Goal: Use online tool/utility: Use online tool/utility

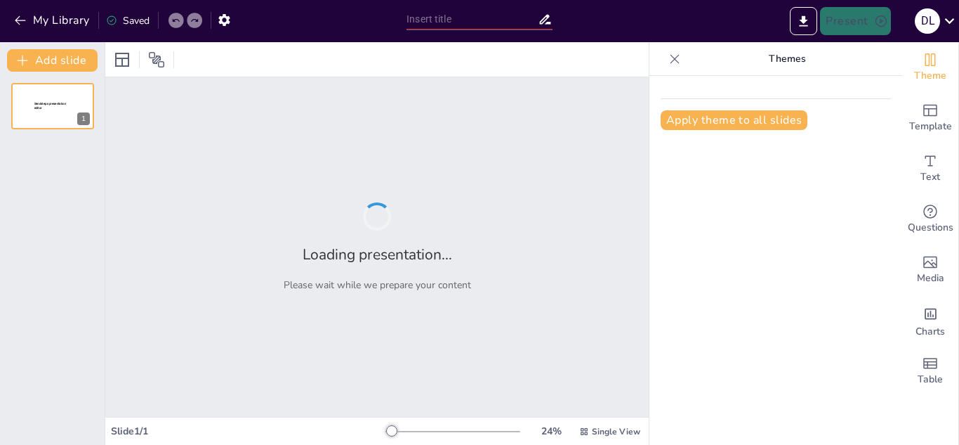
type input "Calidad del Sueño en Internos de Enfermería: Un Estudio en la [GEOGRAPHIC_DATA]…"
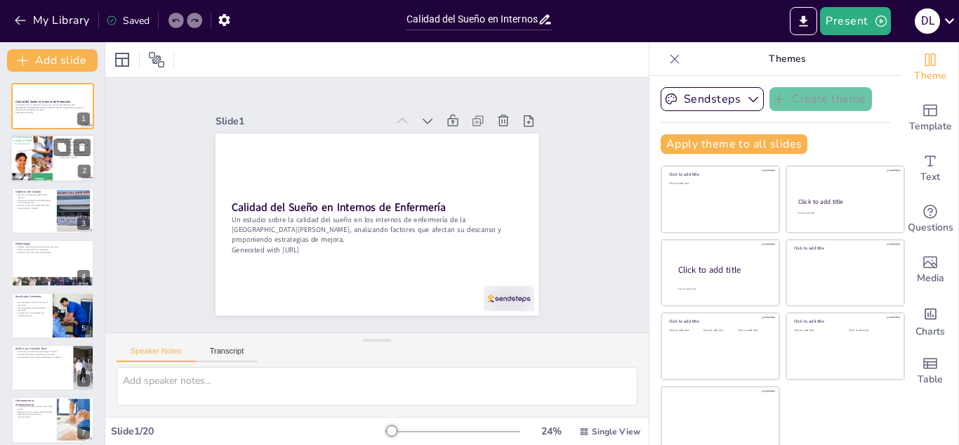
click at [33, 162] on div at bounding box center [32, 158] width 42 height 56
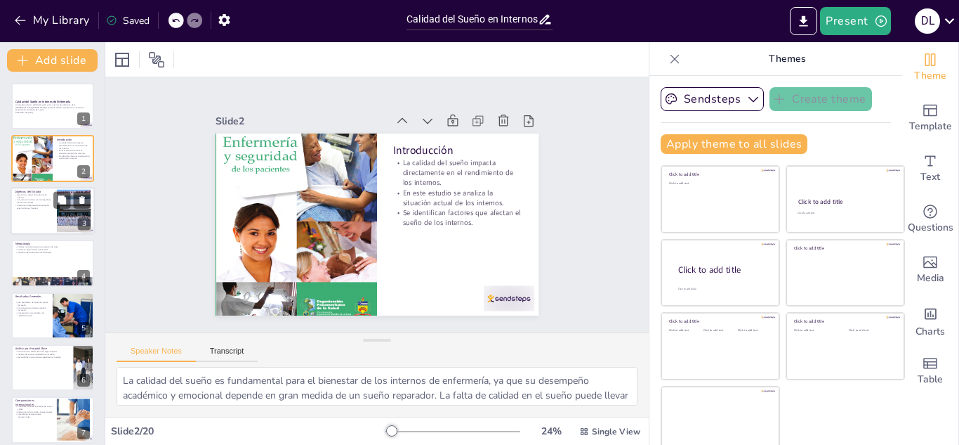
click at [32, 218] on div at bounding box center [53, 211] width 84 height 48
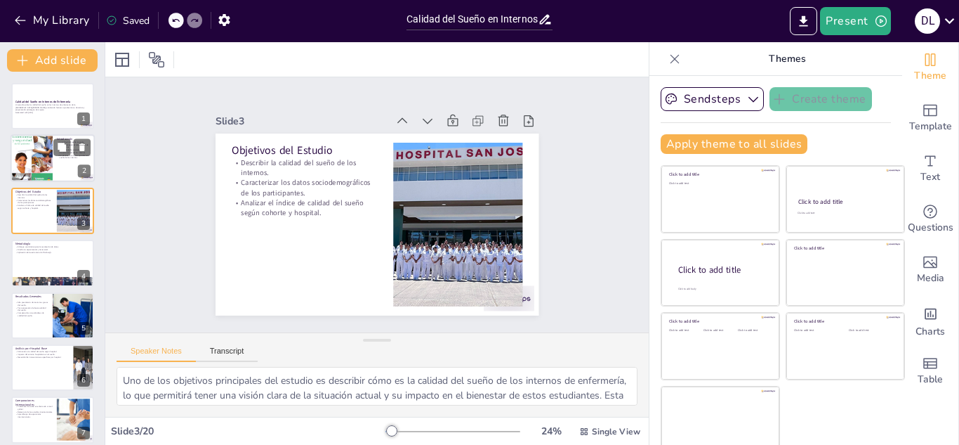
click at [51, 157] on div at bounding box center [32, 158] width 42 height 56
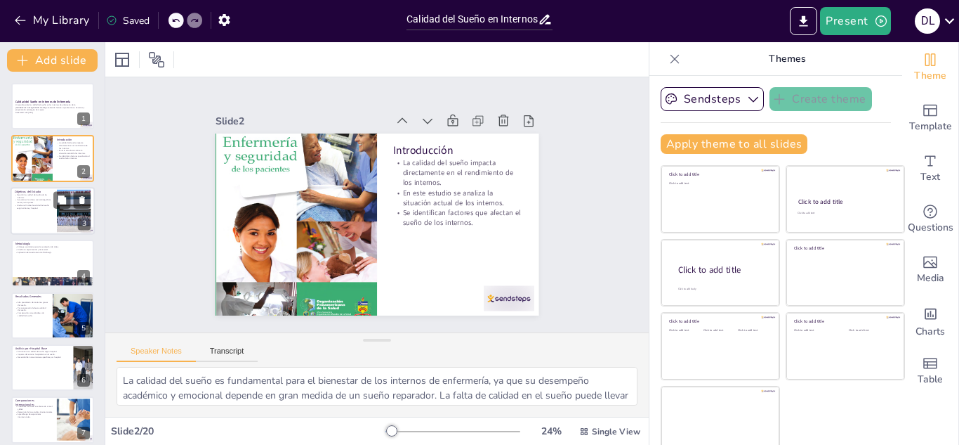
click at [39, 209] on div at bounding box center [53, 211] width 84 height 48
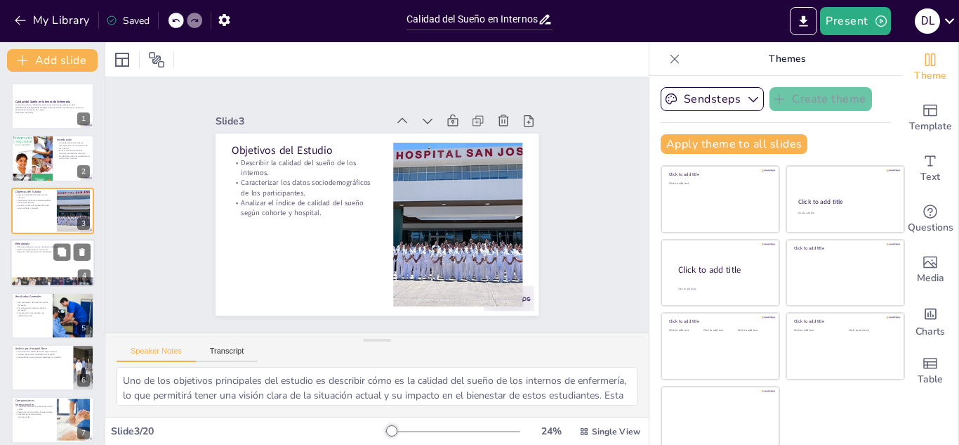
click at [38, 265] on div at bounding box center [53, 263] width 84 height 48
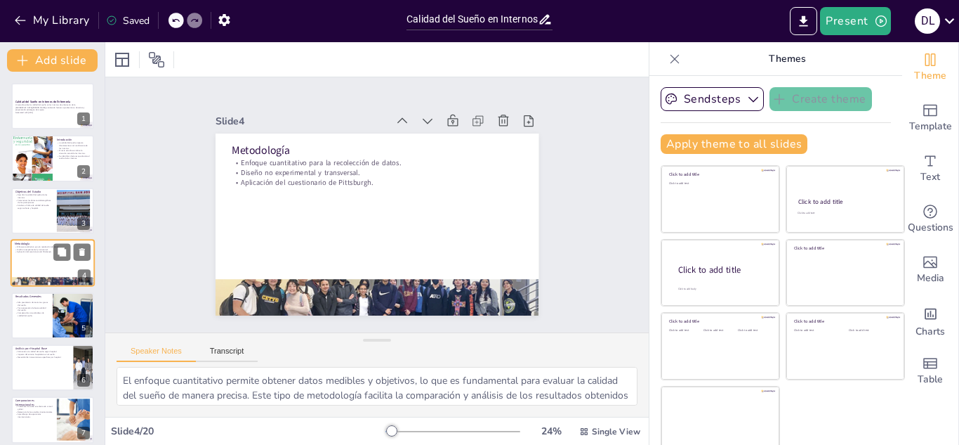
scroll to position [5, 0]
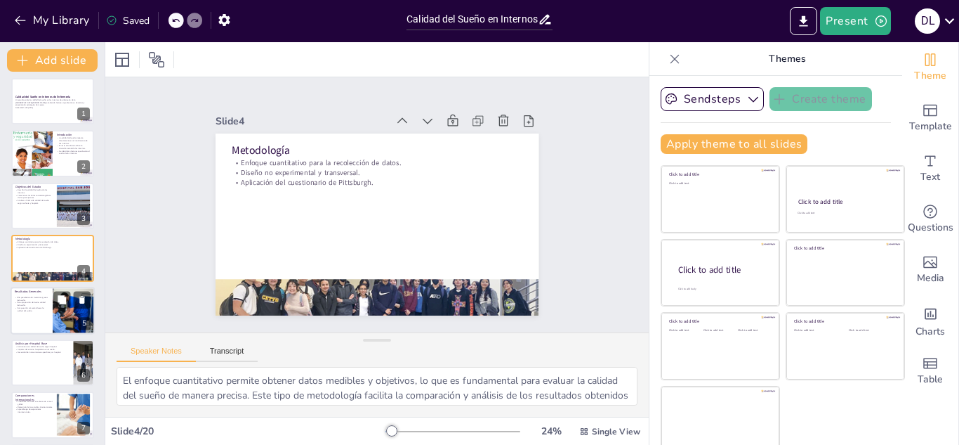
click at [41, 322] on div at bounding box center [53, 311] width 84 height 48
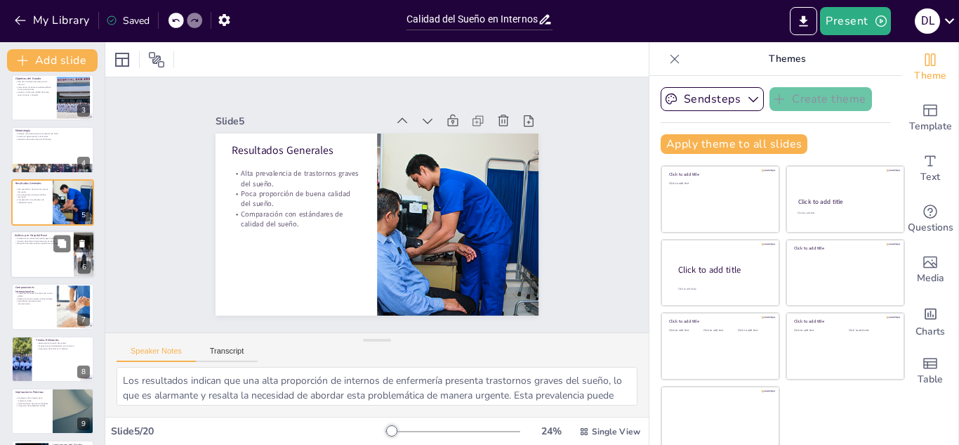
scroll to position [127, 0]
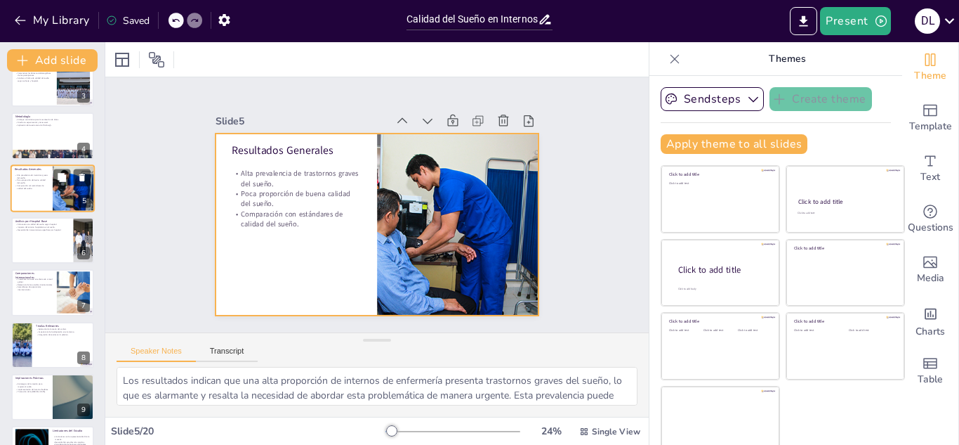
click at [39, 191] on div at bounding box center [53, 188] width 84 height 48
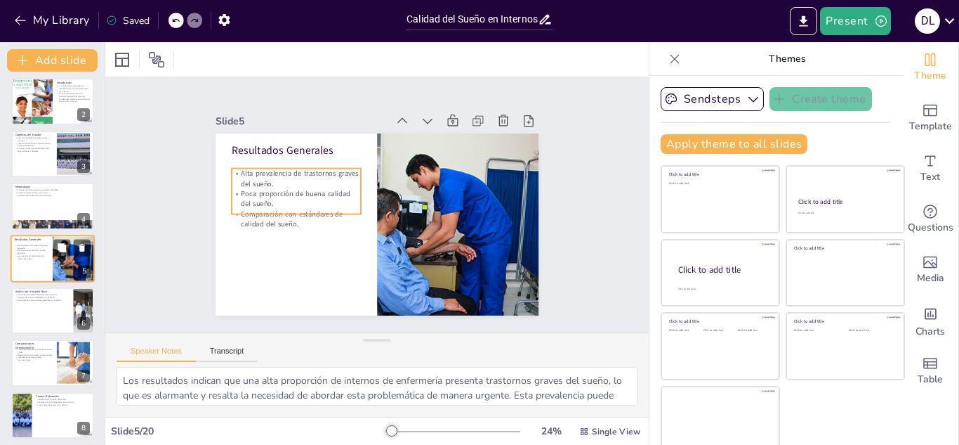
click at [20, 247] on p "Alta prevalencia de trastornos graves del sueño." at bounding box center [32, 246] width 34 height 5
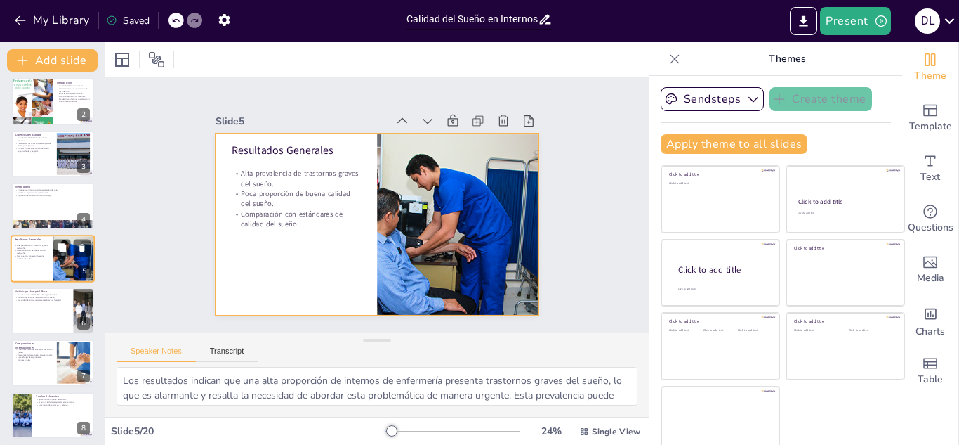
click at [28, 265] on div at bounding box center [53, 259] width 84 height 48
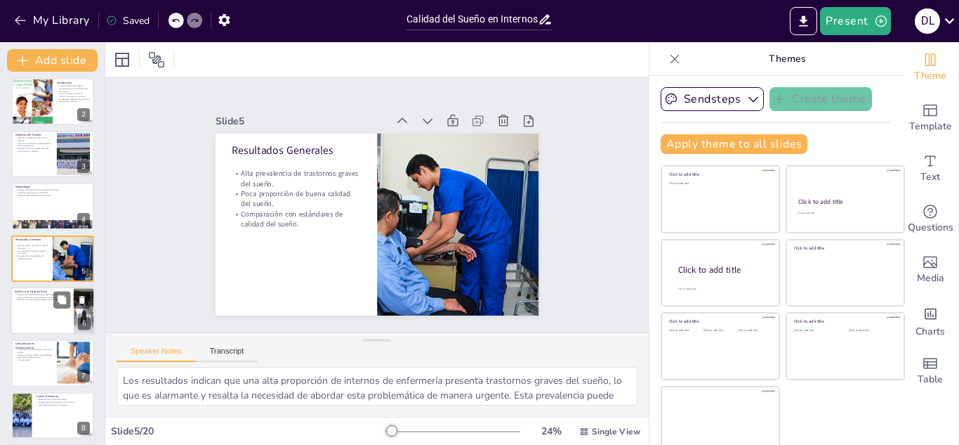
click at [32, 306] on div at bounding box center [53, 311] width 84 height 48
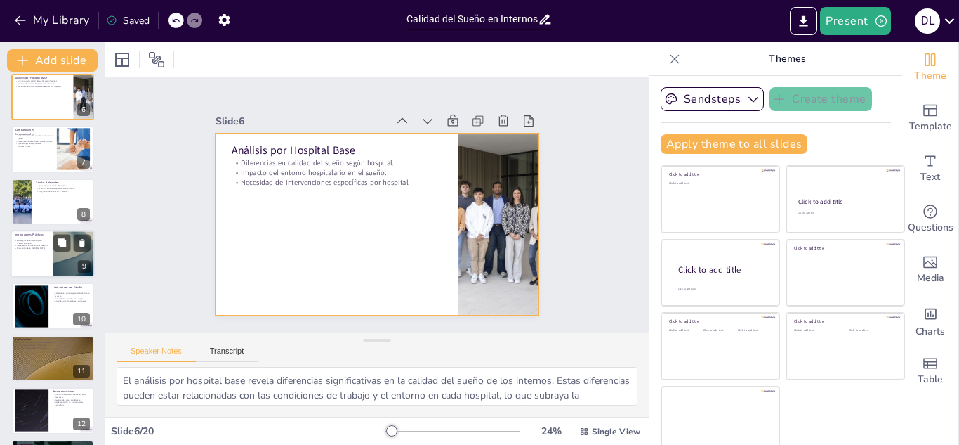
scroll to position [320, 0]
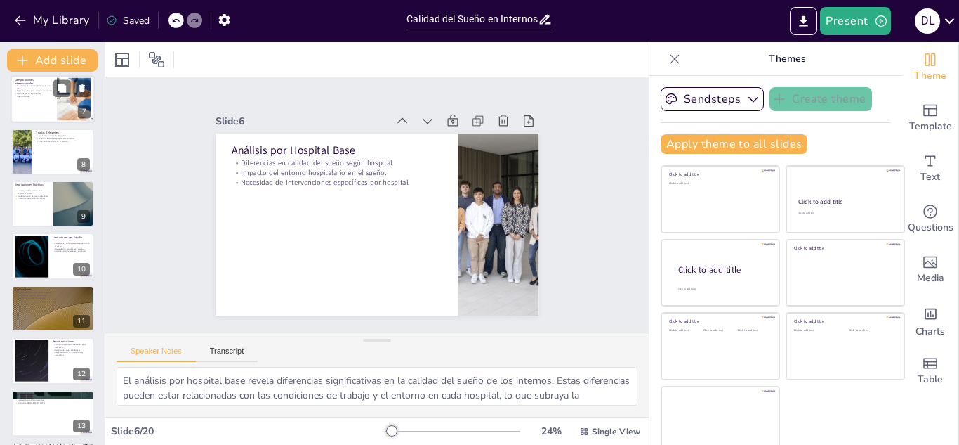
click at [31, 97] on p "Aprendizajes de experiencias internacionales." at bounding box center [34, 95] width 38 height 5
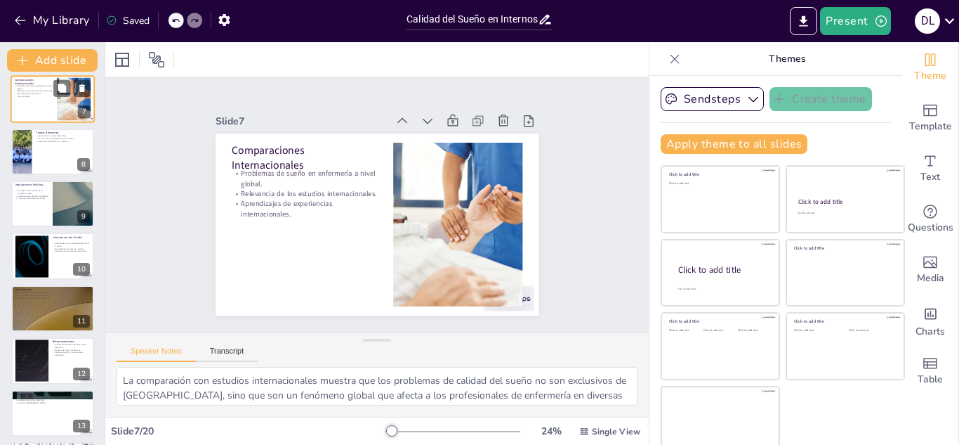
scroll to position [162, 0]
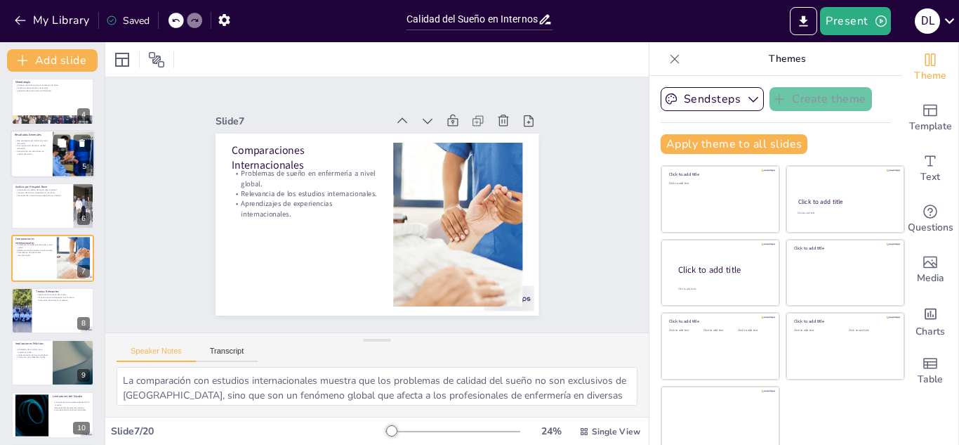
click at [26, 165] on div at bounding box center [53, 154] width 84 height 48
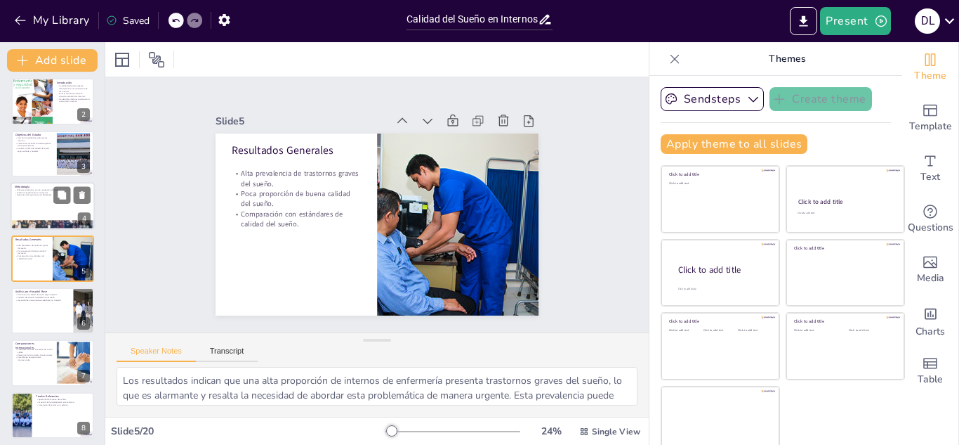
click at [25, 197] on div at bounding box center [53, 206] width 84 height 48
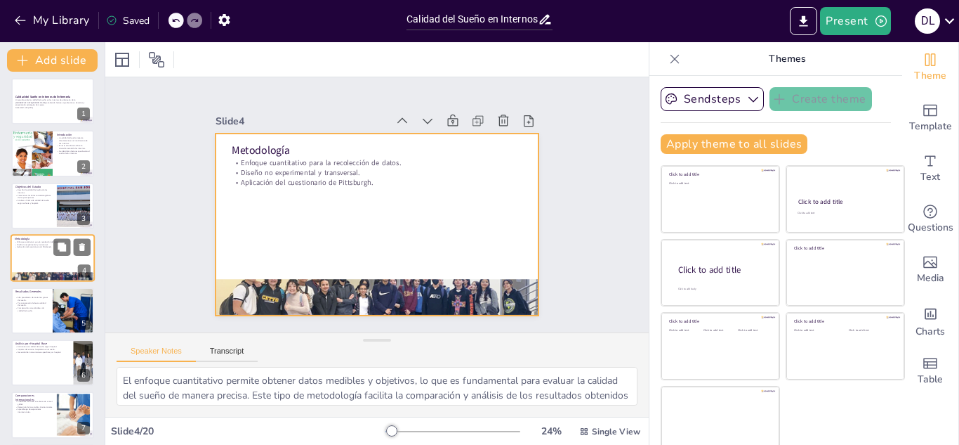
click at [30, 263] on div at bounding box center [53, 258] width 84 height 48
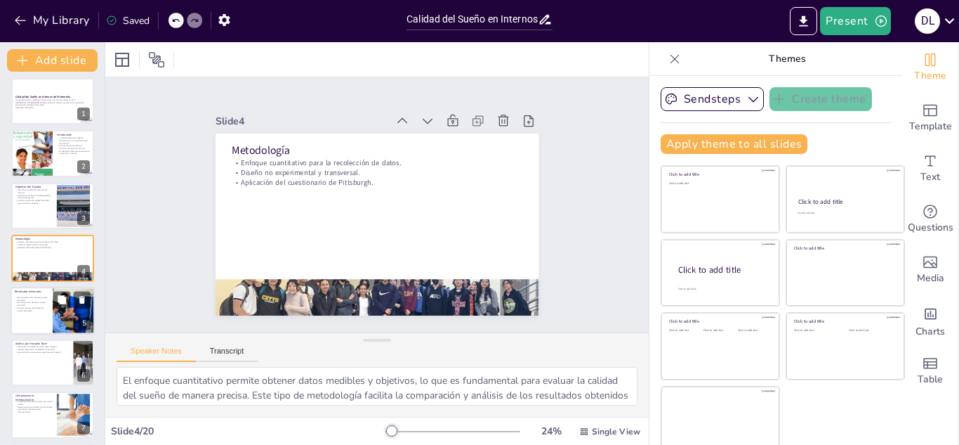
click at [30, 291] on p "Resultados Generales" at bounding box center [32, 291] width 34 height 4
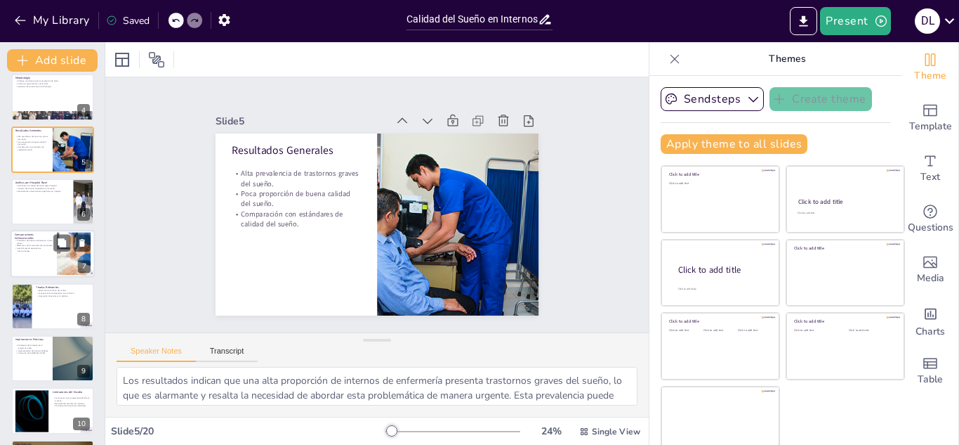
scroll to position [197, 0]
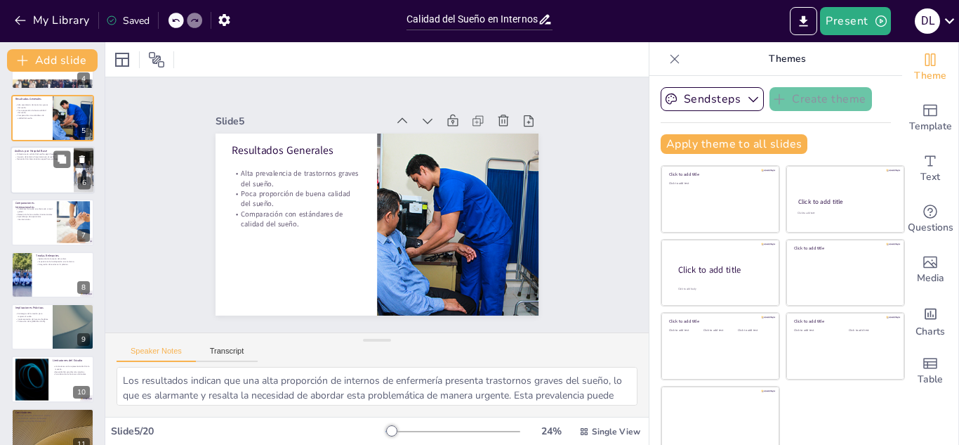
click at [37, 166] on div at bounding box center [53, 170] width 84 height 48
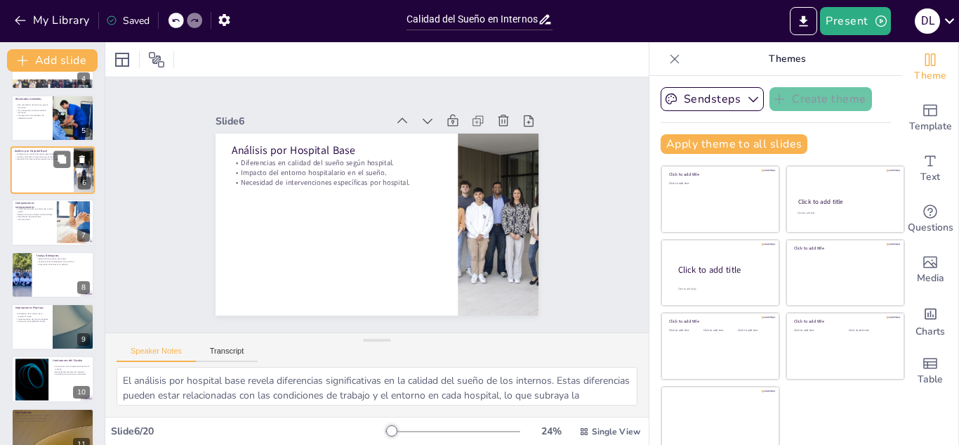
scroll to position [110, 0]
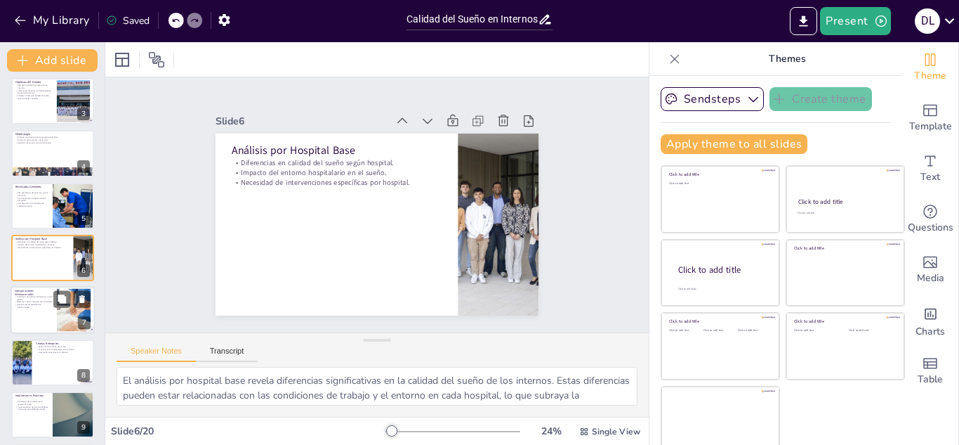
click at [22, 297] on p "Problemas de sueño en enfermería a nivel global." at bounding box center [34, 298] width 38 height 5
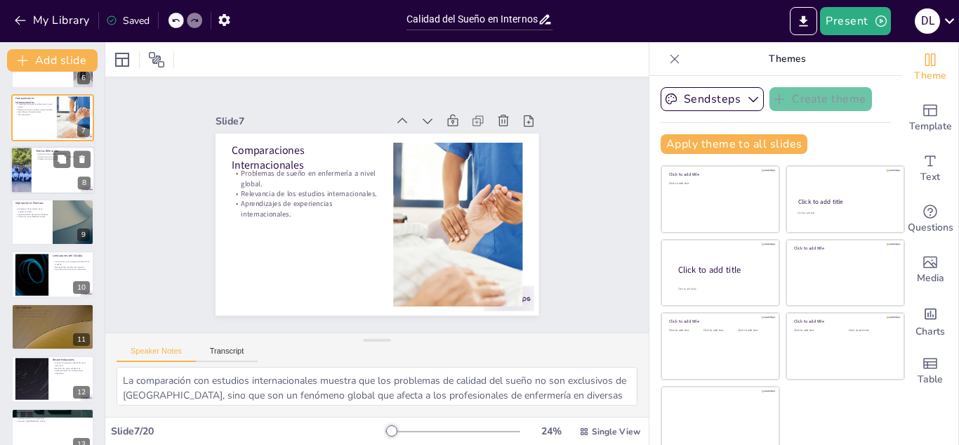
click at [28, 155] on div at bounding box center [21, 170] width 72 height 48
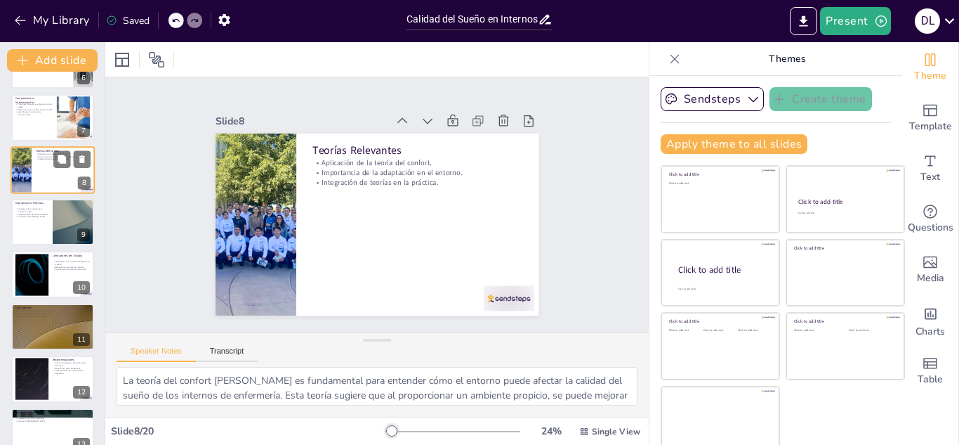
scroll to position [214, 0]
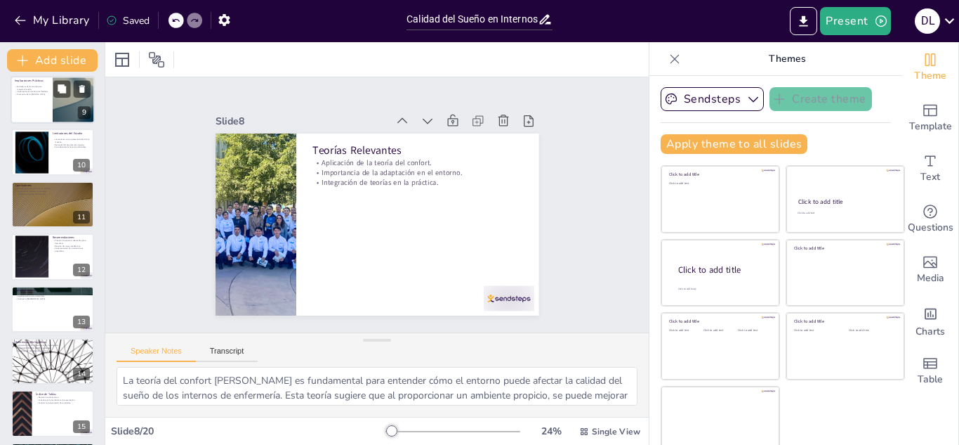
click at [34, 96] on p "Promoción de la [MEDICAL_DATA]." at bounding box center [32, 94] width 34 height 3
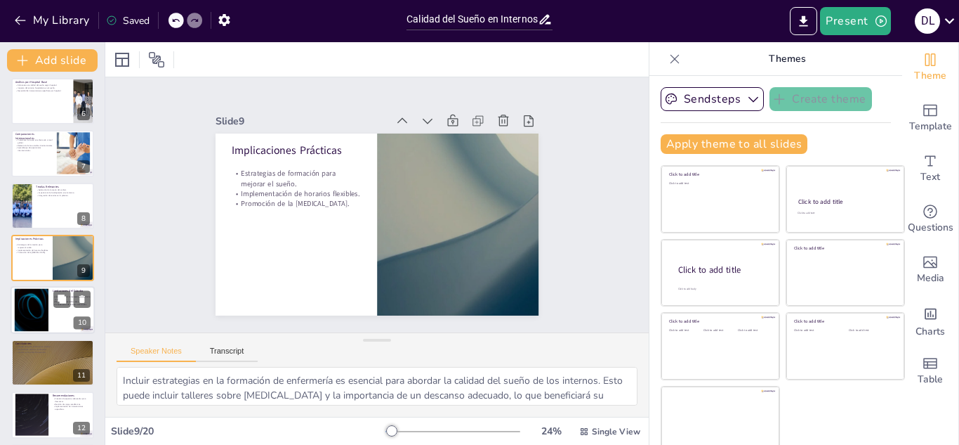
click at [37, 316] on div at bounding box center [32, 310] width 76 height 43
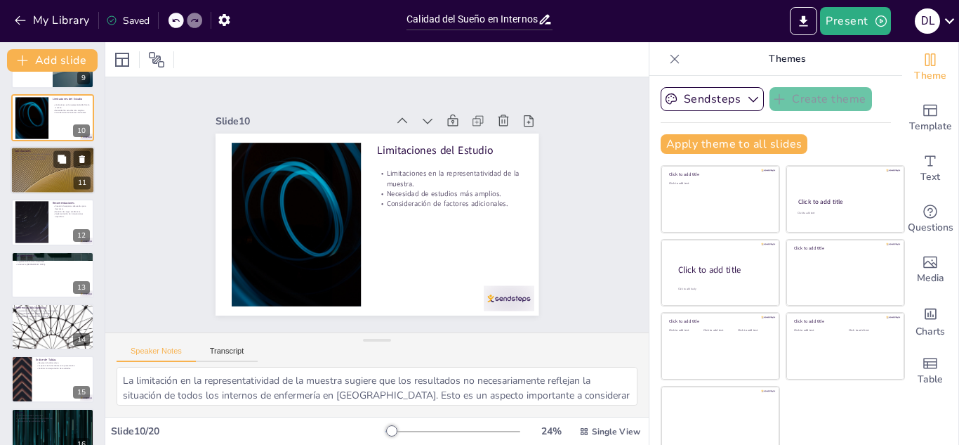
click at [40, 169] on div at bounding box center [53, 170] width 84 height 48
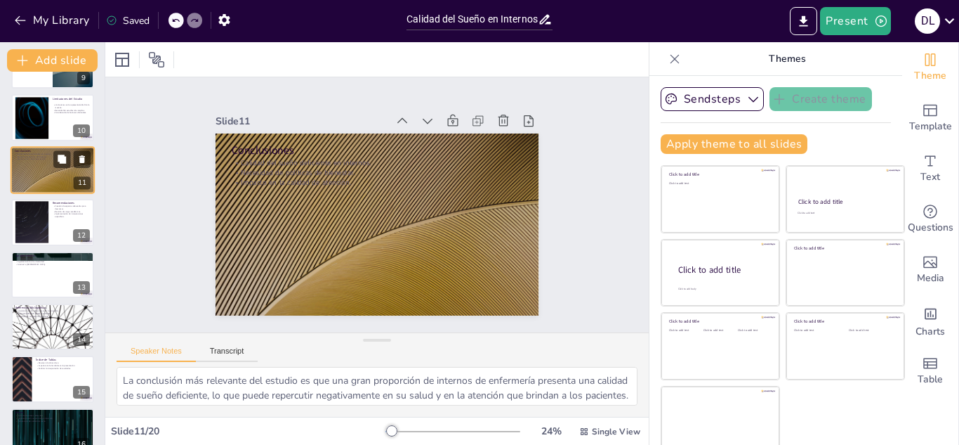
scroll to position [370, 0]
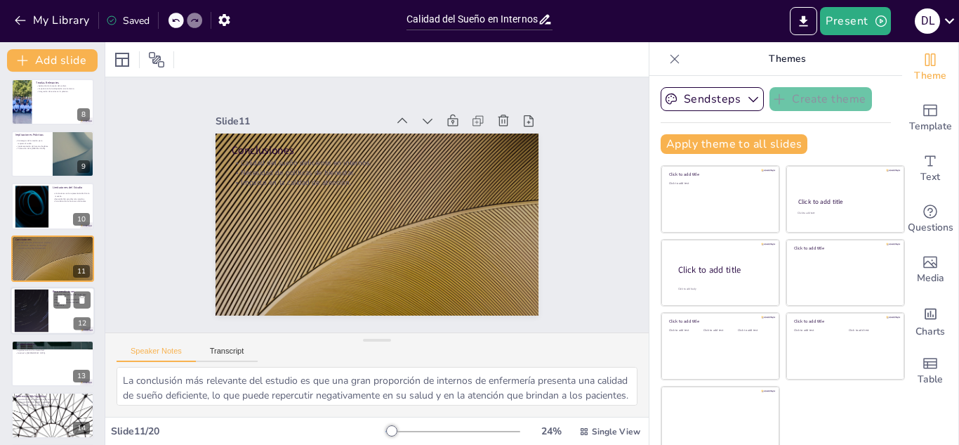
click at [37, 300] on div at bounding box center [32, 310] width 76 height 43
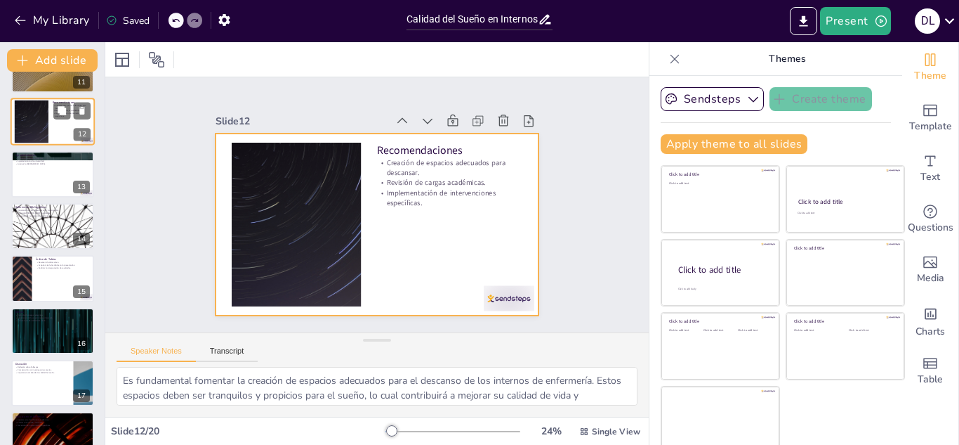
scroll to position [563, 0]
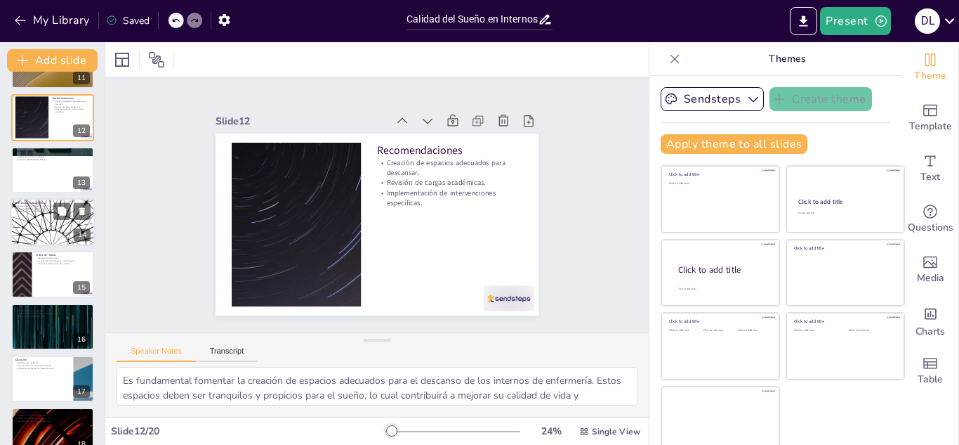
click at [32, 213] on div at bounding box center [53, 222] width 84 height 48
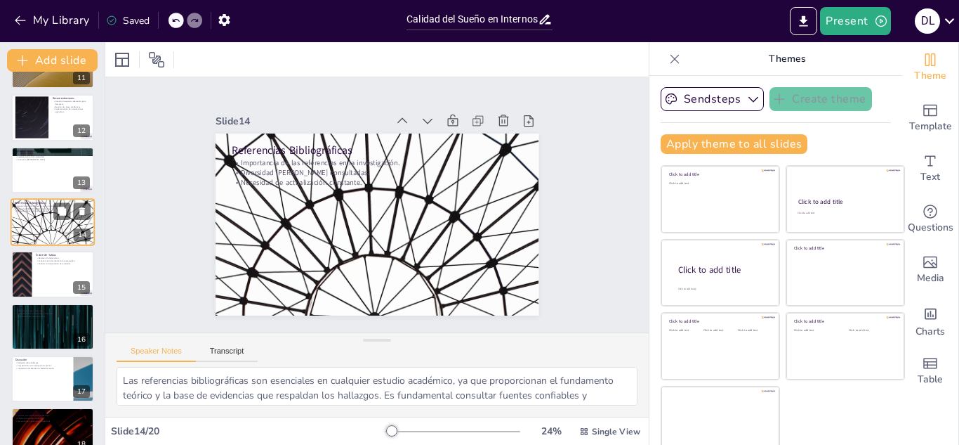
scroll to position [527, 0]
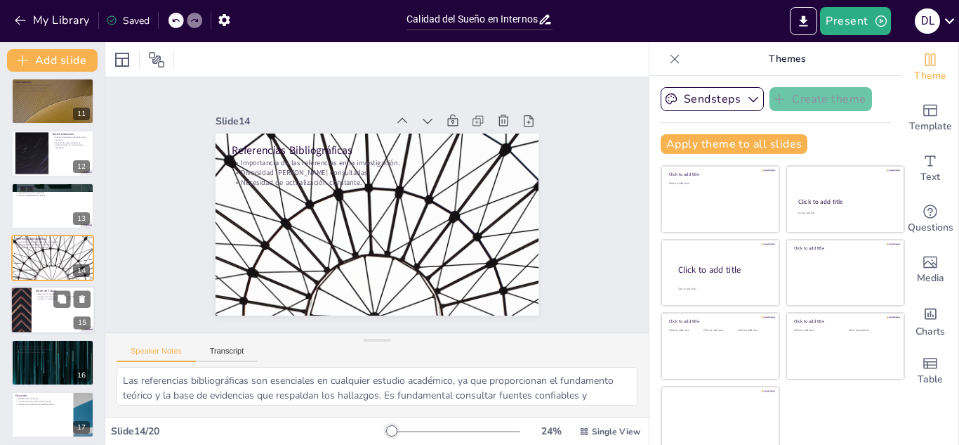
click at [27, 293] on div at bounding box center [21, 311] width 84 height 48
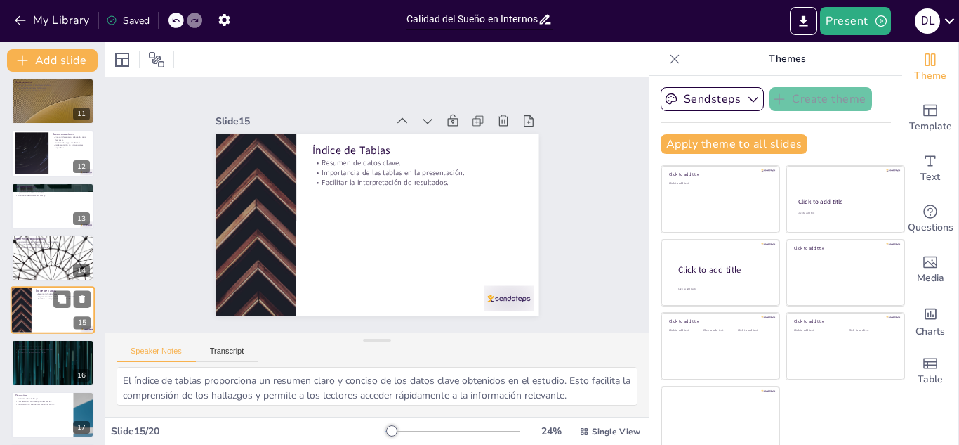
scroll to position [579, 0]
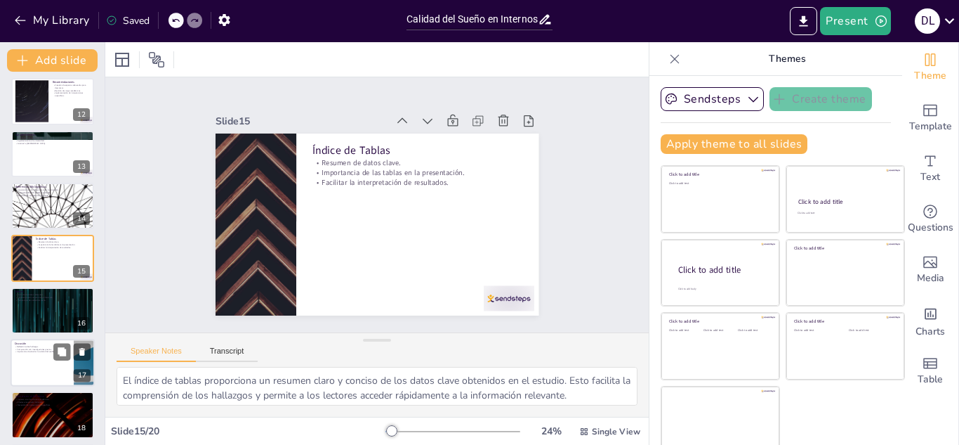
click at [36, 364] on div at bounding box center [53, 363] width 84 height 48
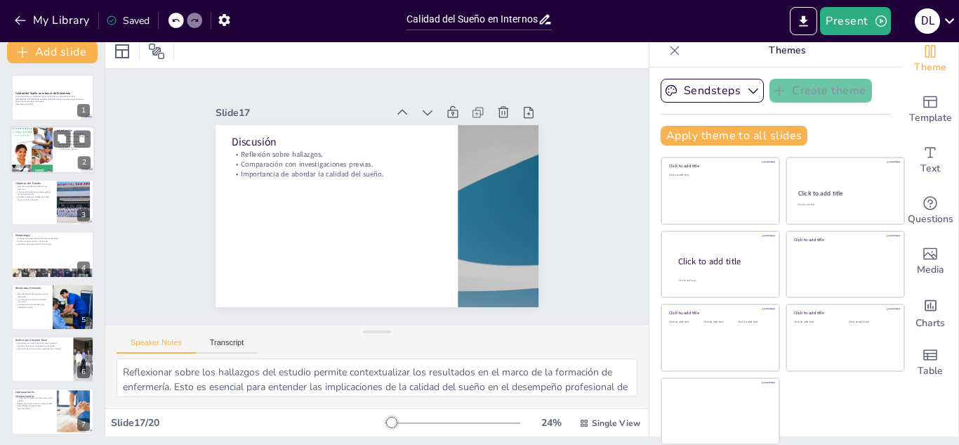
scroll to position [0, 0]
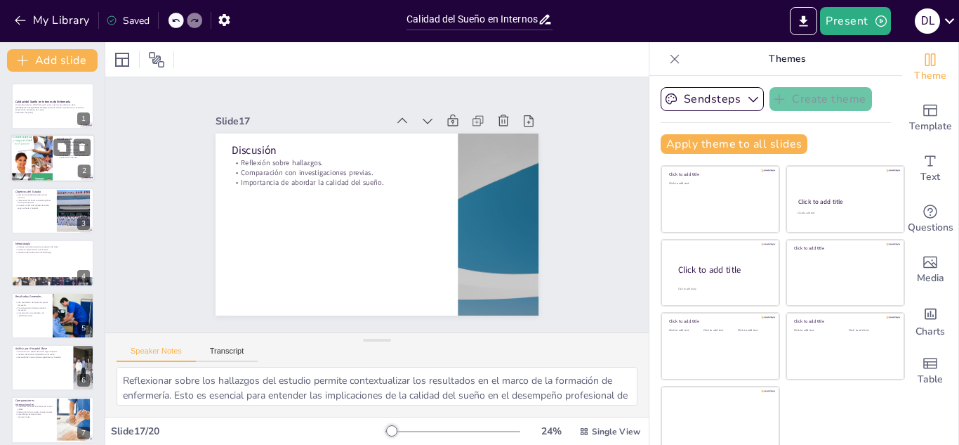
click at [32, 142] on div at bounding box center [32, 158] width 42 height 56
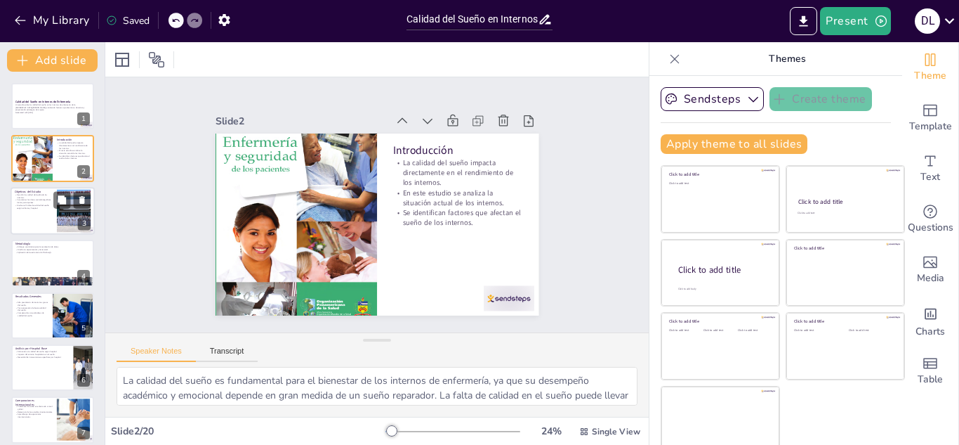
click at [25, 210] on div at bounding box center [53, 211] width 84 height 48
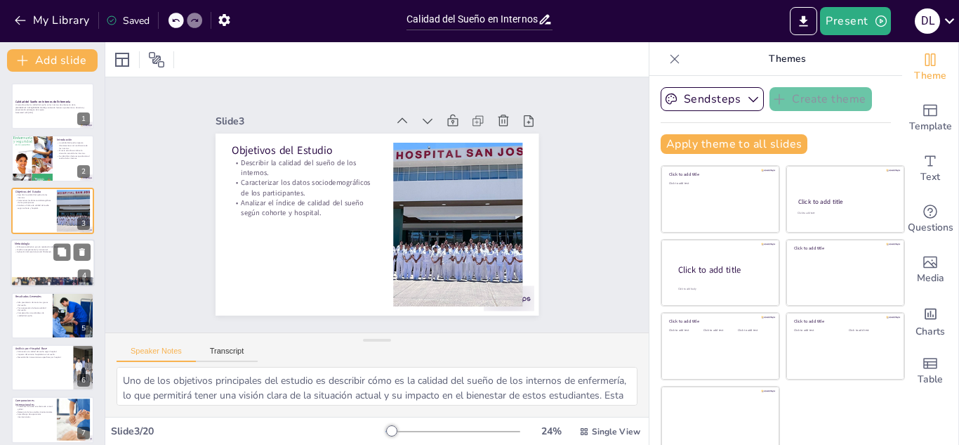
click at [34, 261] on div at bounding box center [53, 263] width 84 height 48
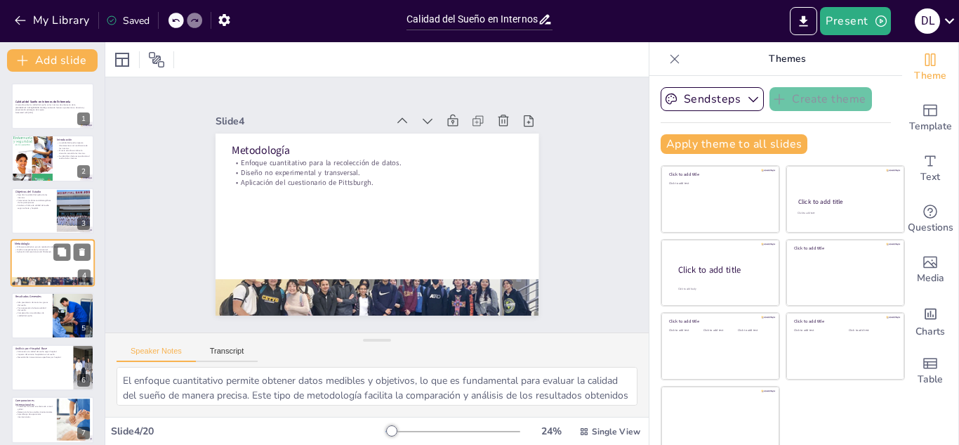
scroll to position [5, 0]
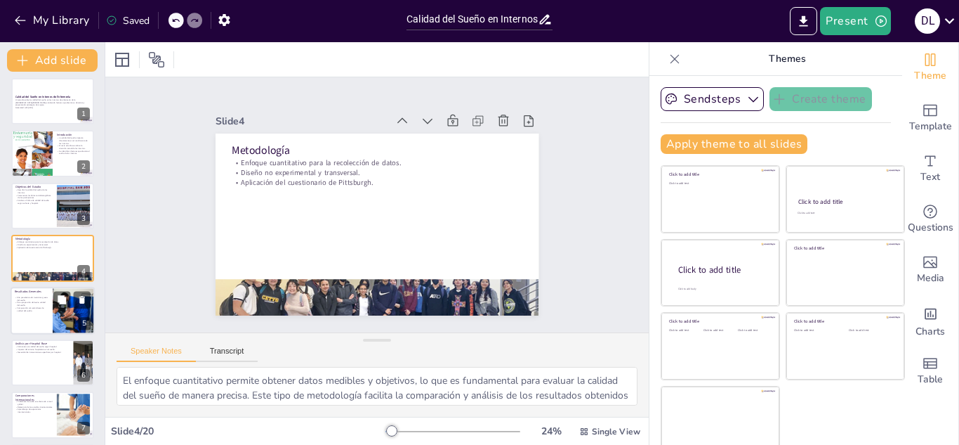
click at [29, 309] on p "Comparación con estándares de calidad del sueño." at bounding box center [32, 308] width 34 height 5
type textarea "Los resultados indican que una alta proporción de internos de enfermería presen…"
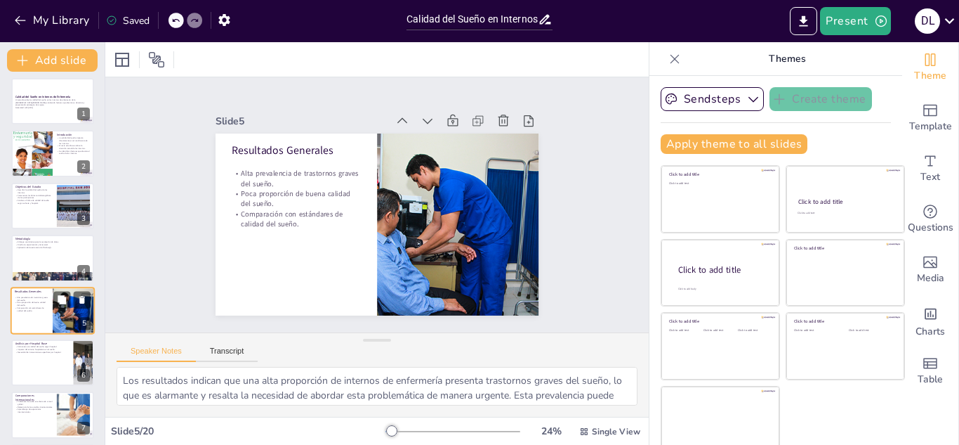
scroll to position [57, 0]
